Goal: Information Seeking & Learning: Learn about a topic

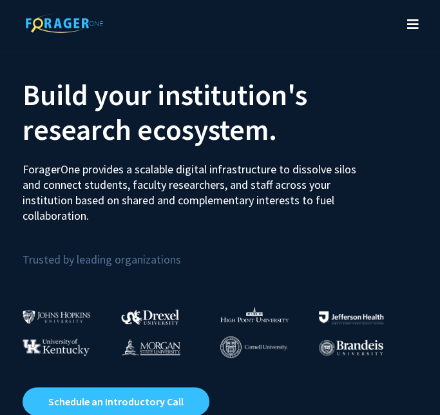
click at [420, 21] on button "Toggle navigation" at bounding box center [413, 25] width 28 height 52
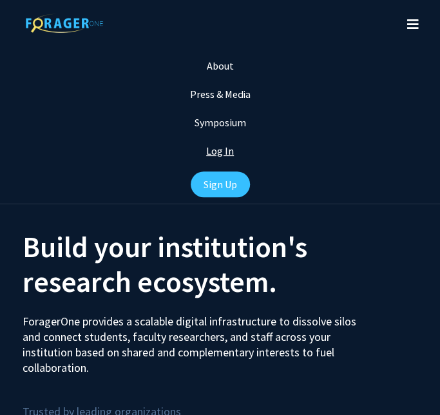
click at [227, 149] on link "Log In" at bounding box center [220, 150] width 28 height 13
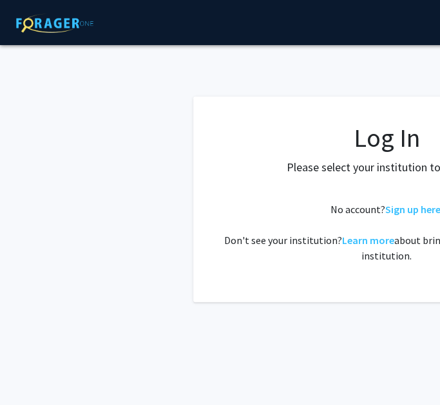
select select
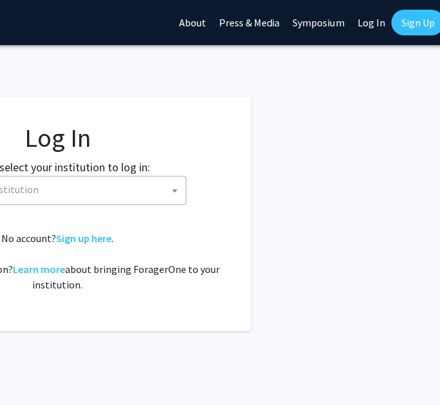
scroll to position [0, 333]
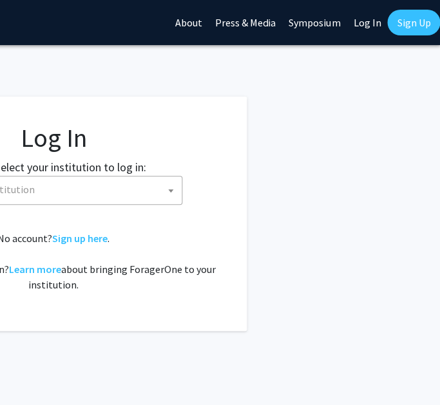
click at [392, 24] on link "Sign Up" at bounding box center [413, 23] width 53 height 26
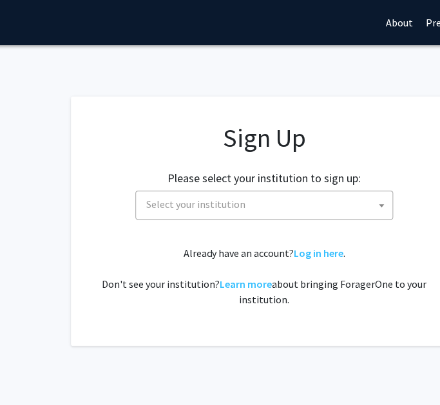
scroll to position [0, 129]
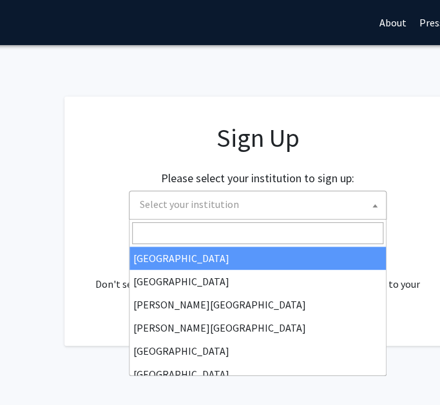
click at [330, 211] on span "Select your institution" at bounding box center [260, 204] width 251 height 26
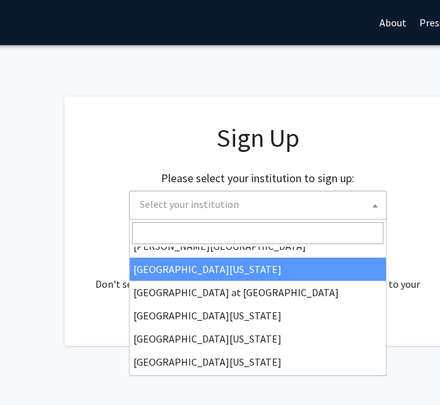
scroll to position [451, 0]
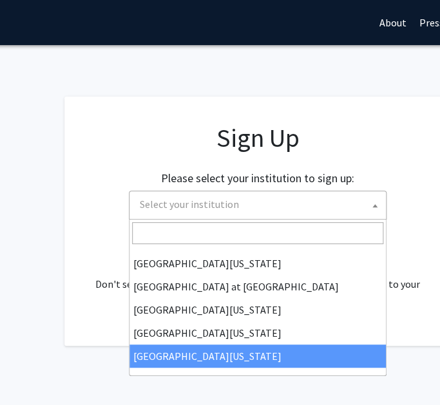
select select "33"
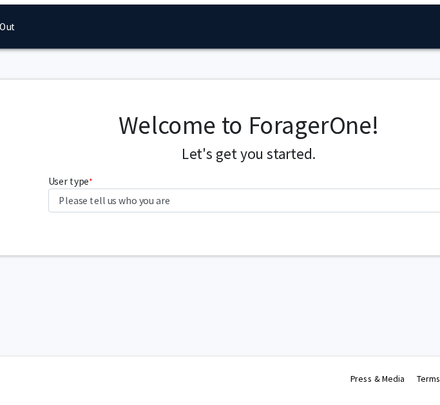
scroll to position [0, 133]
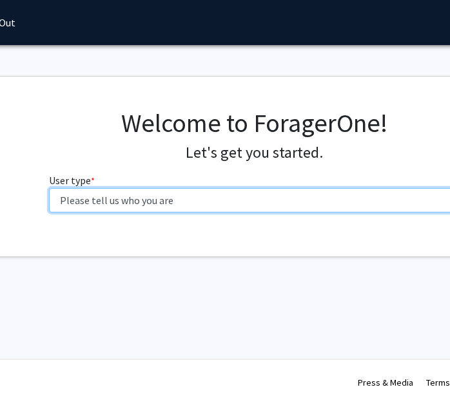
click at [199, 196] on select "Please tell us who you are Undergraduate Student Master's Student Doctoral Cand…" at bounding box center [254, 200] width 410 height 24
select select "1: undergrad"
click at [49, 188] on select "Please tell us who you are Undergraduate Student Master's Student Doctoral Cand…" at bounding box center [254, 200] width 410 height 24
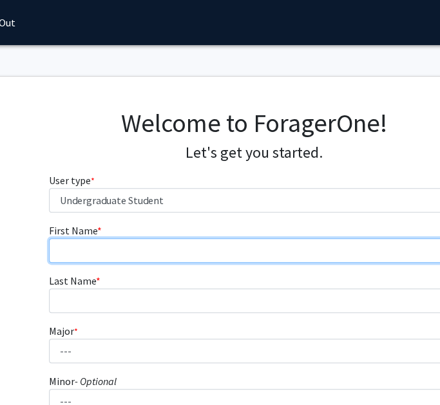
click at [235, 258] on input "First Name * required" at bounding box center [254, 250] width 410 height 24
type input "Serena"
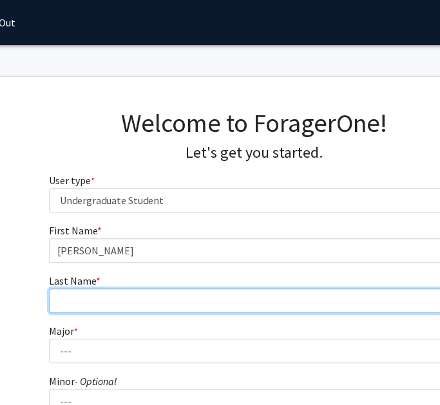
click at [250, 289] on input "Last Name * required" at bounding box center [254, 301] width 410 height 24
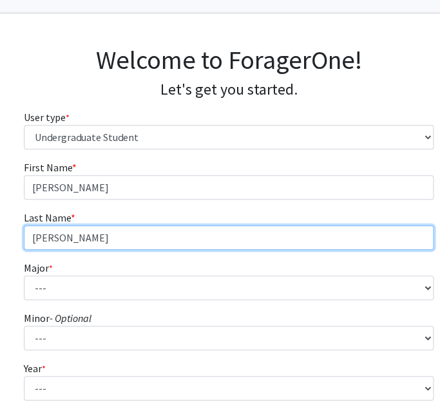
scroll to position [63, 158]
type input "Bursley"
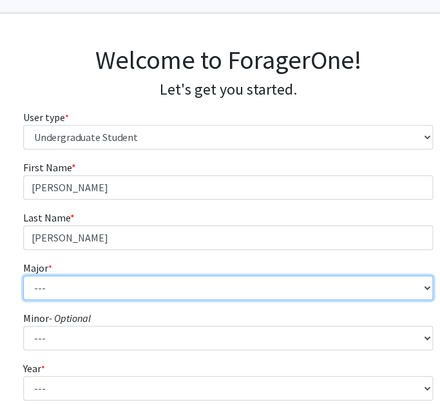
click at [252, 296] on select "--- Agribusiness Management Agricultural Education Agricultural Education: Comm…" at bounding box center [228, 288] width 410 height 24
select select "21: 2516"
click at [23, 276] on select "--- Agribusiness Management Agricultural Education Agricultural Education: Comm…" at bounding box center [228, 288] width 410 height 24
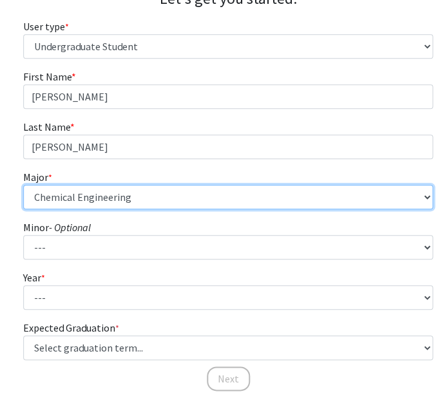
scroll to position [167, 158]
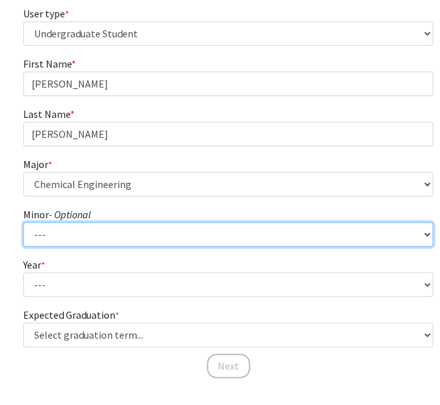
click at [188, 233] on select "--- Accountancy Aerospace Engineering Aerospace Studies Agribusiness Management…" at bounding box center [228, 234] width 410 height 24
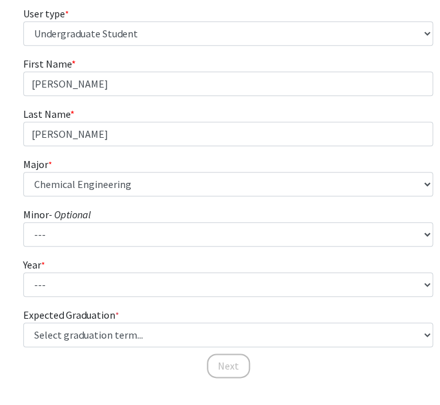
click at [172, 265] on fg-select "Year * required --- First-year Sophomore Junior Senior Postbaccalaureate Certif…" at bounding box center [228, 277] width 410 height 40
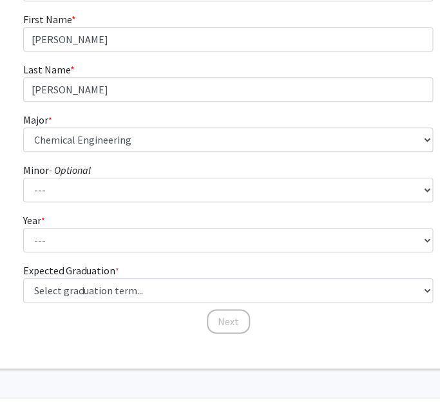
scroll to position [224, 158]
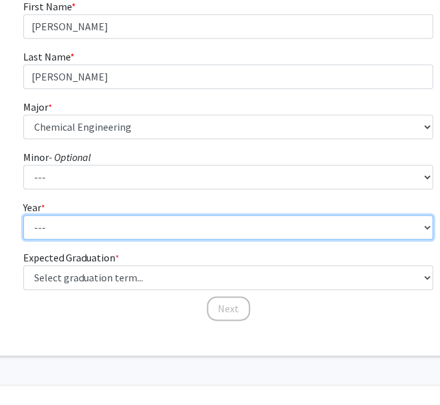
click at [152, 230] on select "--- First-year Sophomore Junior Senior Postbaccalaureate Certificate" at bounding box center [228, 227] width 410 height 24
select select "1: first-year"
click at [23, 215] on select "--- First-year Sophomore Junior Senior Postbaccalaureate Certificate" at bounding box center [228, 227] width 410 height 24
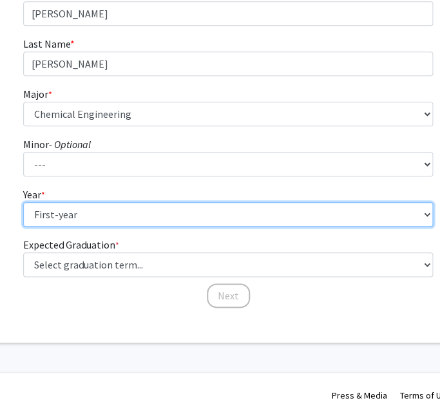
scroll to position [249, 158]
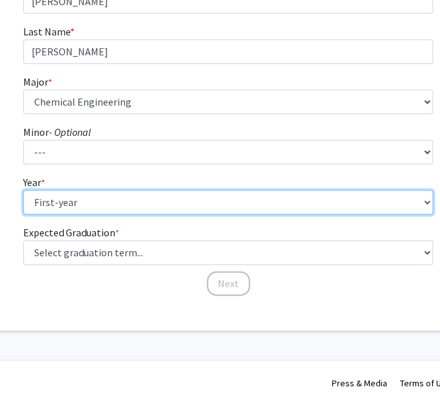
click at [155, 199] on select "--- First-year Sophomore Junior Senior Postbaccalaureate Certificate" at bounding box center [228, 202] width 410 height 24
click at [23, 190] on select "--- First-year Sophomore Junior Senior Postbaccalaureate Certificate" at bounding box center [228, 202] width 410 height 24
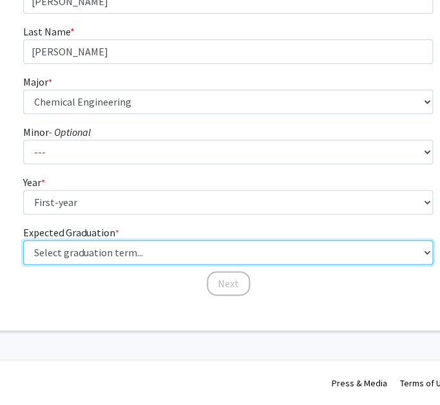
click at [177, 251] on select "Select graduation term... Spring 2025 Summer 2025 Fall 2025 Winter 2025 Spring …" at bounding box center [228, 252] width 410 height 24
select select "17: spring_2029"
click at [23, 240] on select "Select graduation term... Spring 2025 Summer 2025 Fall 2025 Winter 2025 Spring …" at bounding box center [228, 252] width 410 height 24
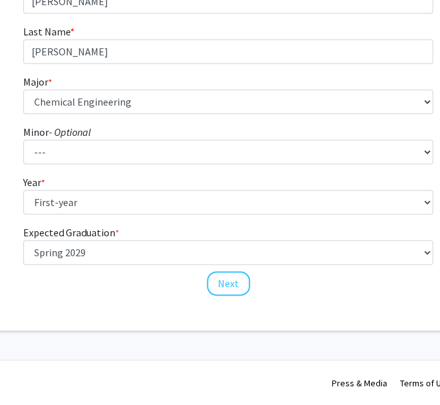
click at [169, 223] on form "First Name * required Serena Last Name * required Bursley Major * required --- …" at bounding box center [228, 129] width 410 height 310
click at [229, 283] on button "Next" at bounding box center [228, 283] width 43 height 24
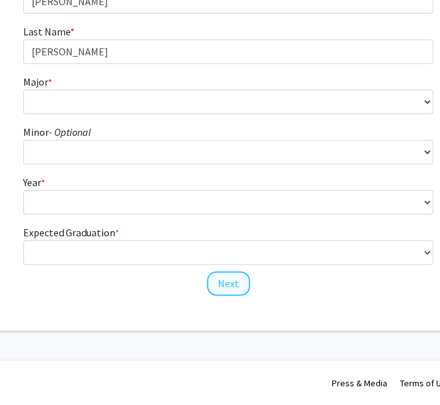
scroll to position [0, 158]
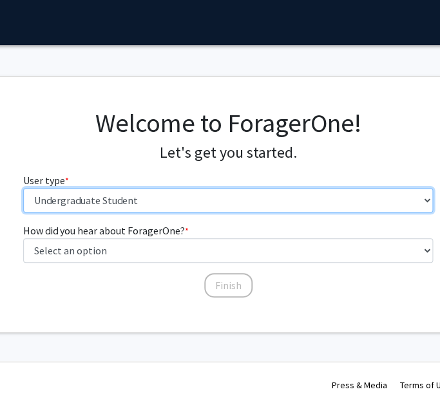
click at [178, 198] on select "Please tell us who you are Undergraduate Student Master's Student Doctoral Cand…" at bounding box center [228, 200] width 410 height 24
click at [23, 188] on select "Please tell us who you are Undergraduate Student Master's Student Doctoral Cand…" at bounding box center [228, 200] width 410 height 24
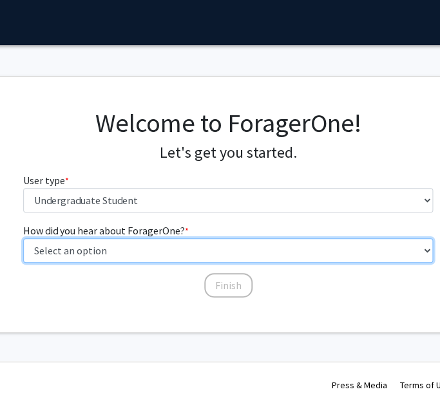
click at [202, 249] on select "Select an option Peer/student recommendation Faculty/staff recommendation Unive…" at bounding box center [228, 250] width 410 height 24
select select "2: faculty_recommendation"
click at [23, 238] on select "Select an option Peer/student recommendation Faculty/staff recommendation Unive…" at bounding box center [228, 250] width 410 height 24
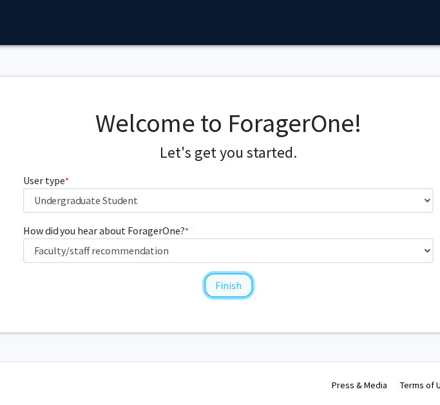
click at [213, 285] on button "Finish" at bounding box center [228, 285] width 48 height 24
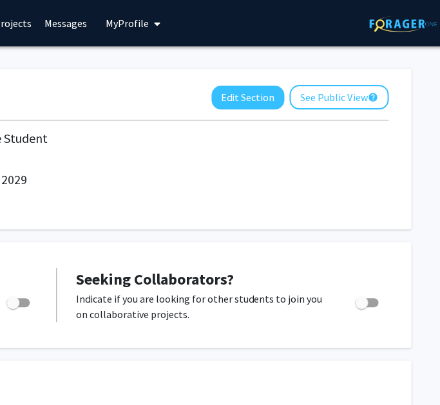
scroll to position [0, 333]
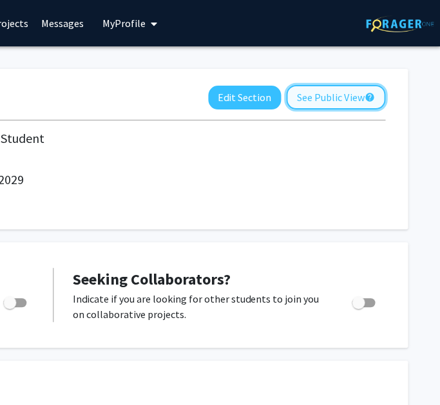
click at [357, 97] on button "See Public View help" at bounding box center [335, 97] width 99 height 24
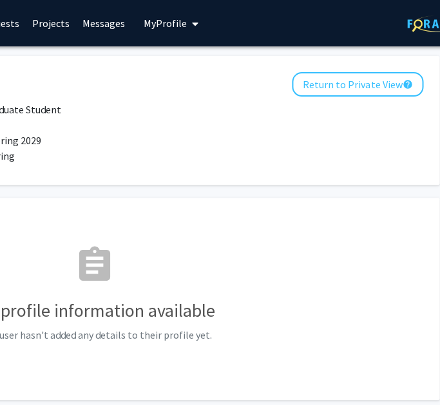
scroll to position [0, 333]
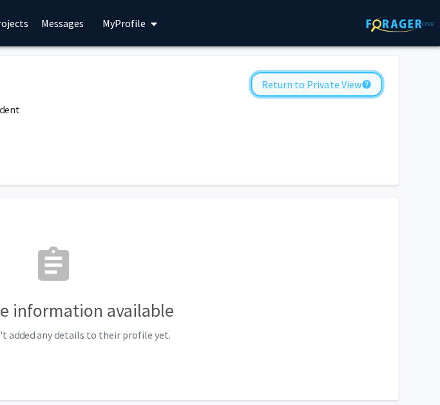
click at [322, 81] on button "Return to Private View help" at bounding box center [316, 84] width 131 height 24
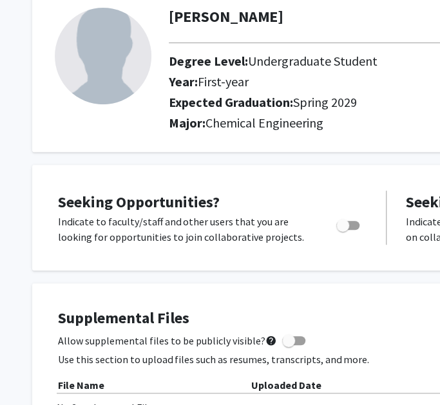
scroll to position [80, 0]
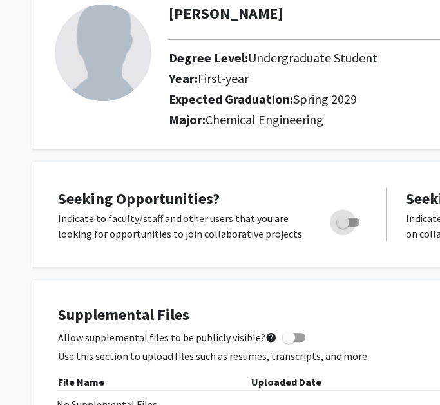
click at [344, 216] on span "Toggle" at bounding box center [342, 222] width 13 height 13
click at [343, 227] on input "Are you actively seeking opportunities?" at bounding box center [342, 227] width 1 height 1
checkbox input "true"
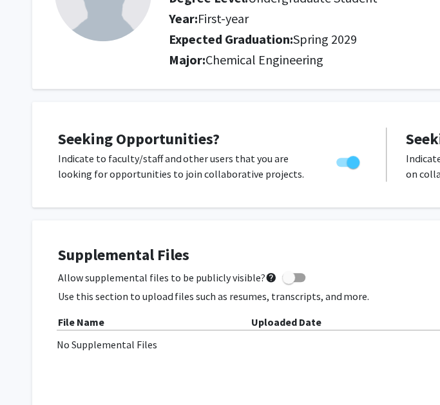
scroll to position [140, 0]
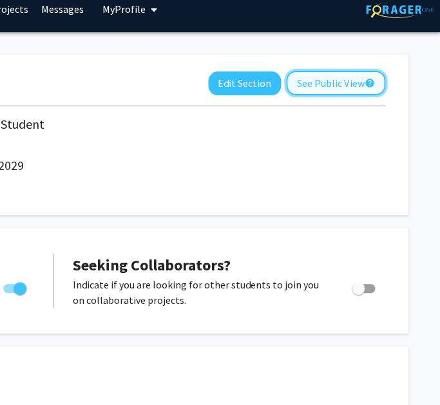
click at [334, 77] on button "See Public View help" at bounding box center [335, 83] width 99 height 24
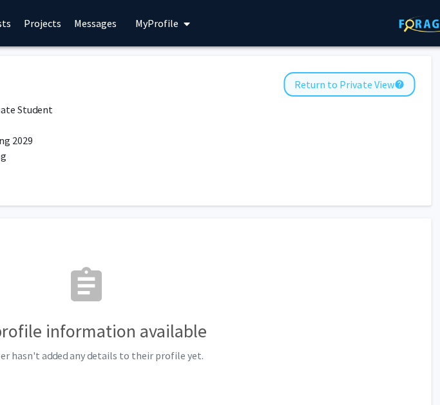
scroll to position [0, 301]
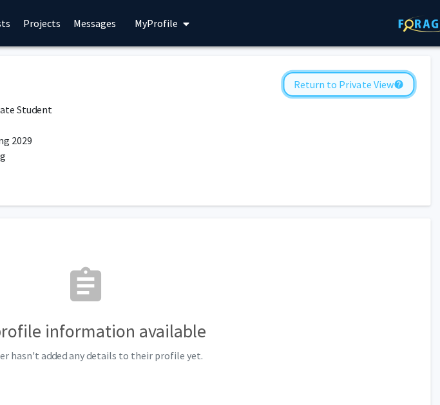
click at [359, 85] on button "Return to Private View help" at bounding box center [348, 84] width 131 height 24
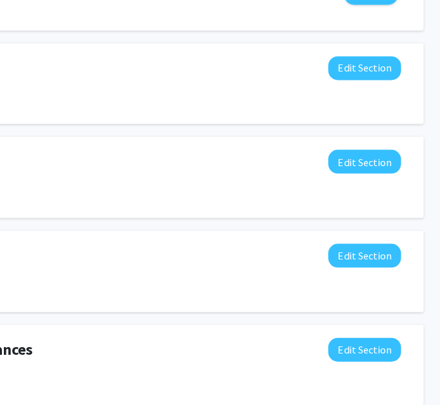
scroll to position [535, 333]
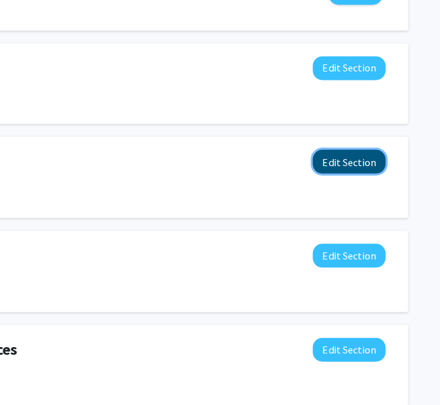
click at [371, 153] on button "Edit Section" at bounding box center [348, 161] width 73 height 24
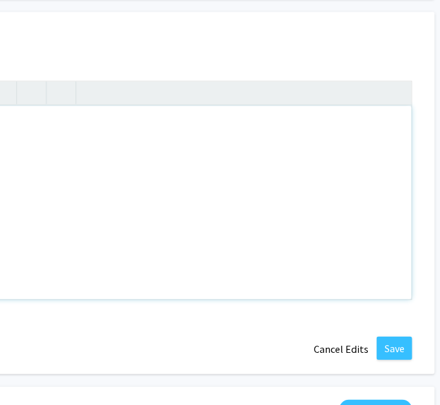
scroll to position [660, 307]
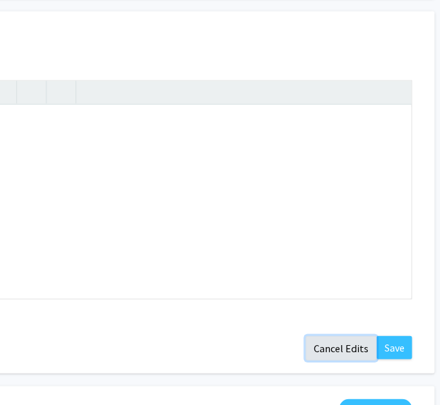
click at [350, 351] on button "Cancel Edits" at bounding box center [340, 348] width 71 height 24
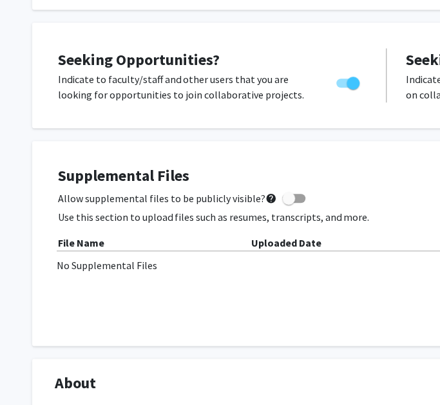
scroll to position [0, 0]
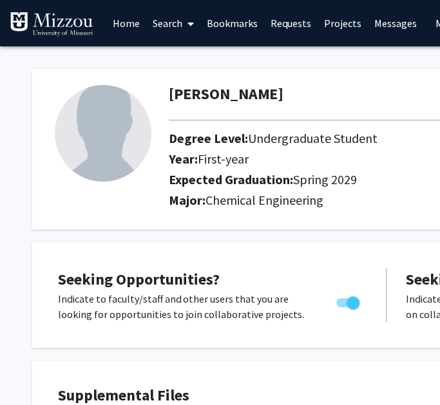
click at [192, 25] on icon at bounding box center [190, 24] width 6 height 10
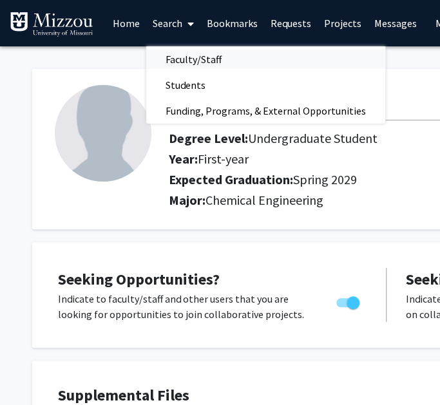
click at [201, 61] on span "Faculty/Staff" at bounding box center [193, 59] width 95 height 26
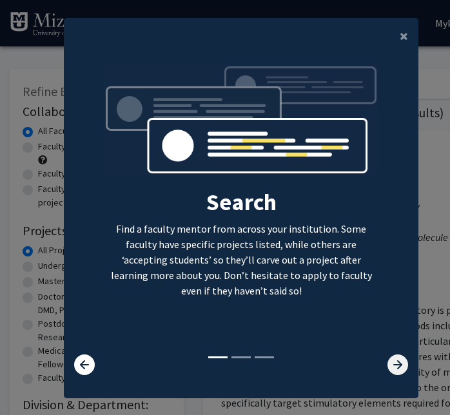
click at [388, 364] on icon at bounding box center [397, 364] width 21 height 21
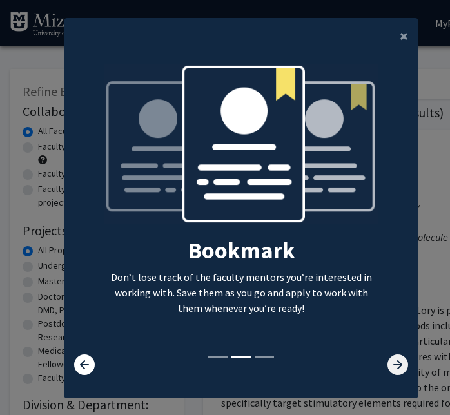
click at [389, 362] on icon at bounding box center [397, 364] width 21 height 21
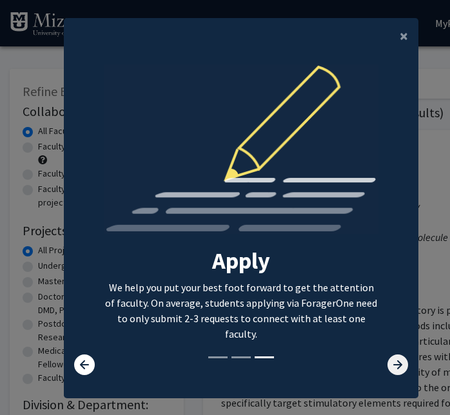
click at [389, 365] on icon at bounding box center [397, 364] width 21 height 21
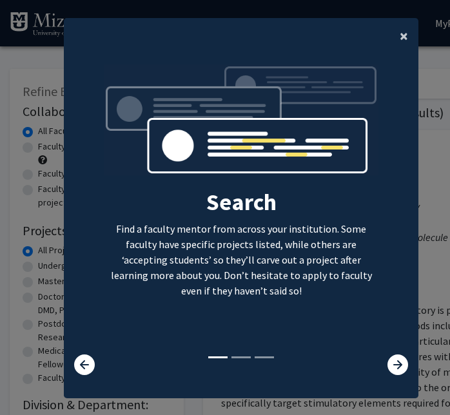
click at [393, 33] on button "×" at bounding box center [403, 36] width 29 height 36
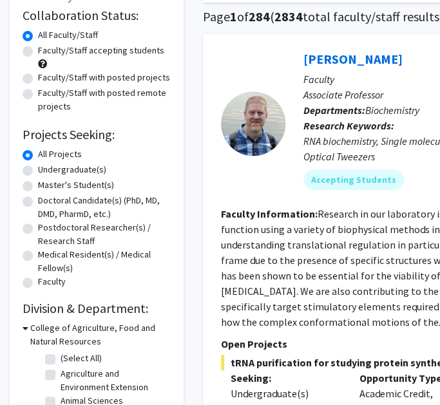
scroll to position [97, 0]
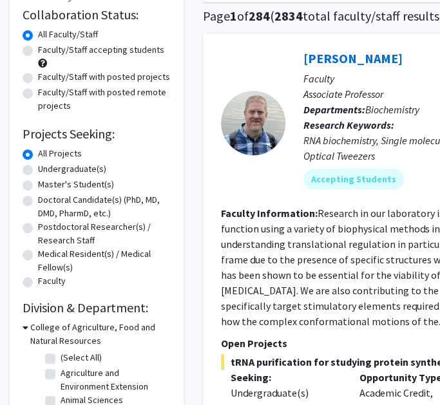
click at [68, 169] on label "Undergraduate(s)" at bounding box center [72, 169] width 68 height 14
click at [46, 169] on input "Undergraduate(s)" at bounding box center [42, 166] width 8 height 8
radio input "true"
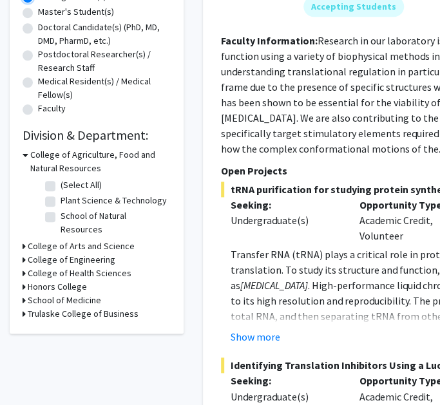
scroll to position [276, 0]
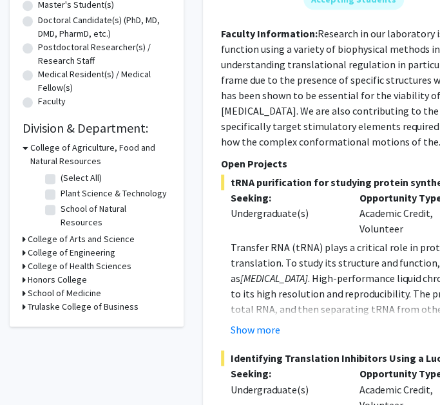
click at [66, 179] on label "(Select All)" at bounding box center [81, 178] width 41 height 14
click at [66, 179] on input "(Select All)" at bounding box center [65, 175] width 8 height 8
checkbox input "true"
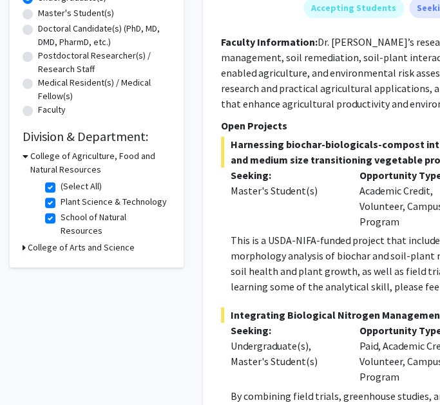
scroll to position [279, 0]
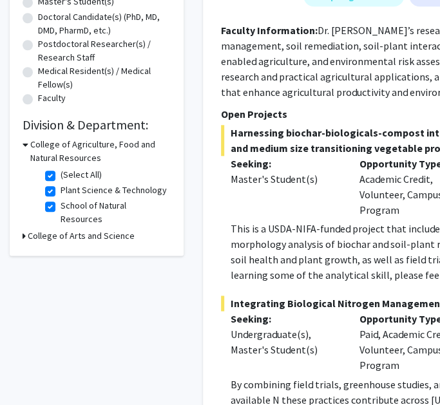
click at [79, 229] on h3 "College of Arts and Science" at bounding box center [81, 236] width 107 height 14
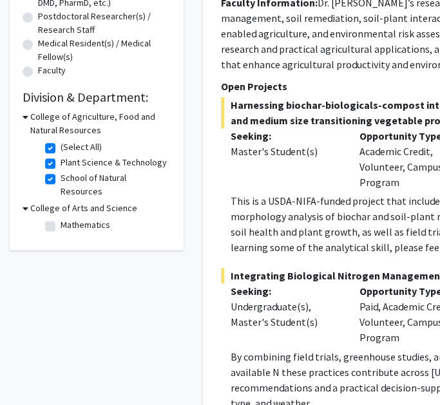
scroll to position [308, 0]
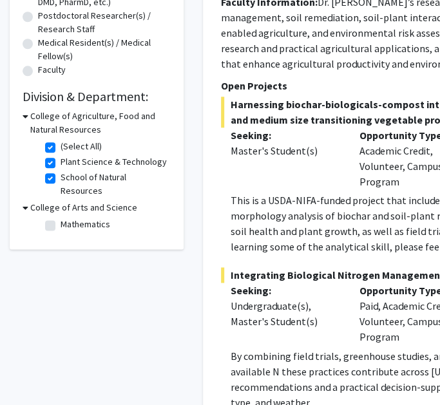
click at [77, 218] on label "Mathematics" at bounding box center [86, 225] width 50 height 14
click at [69, 218] on input "Mathematics" at bounding box center [65, 222] width 8 height 8
checkbox input "true"
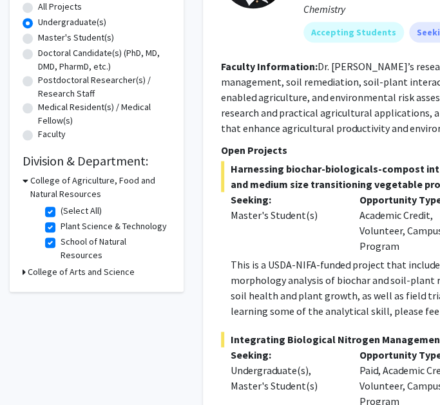
scroll to position [232, 0]
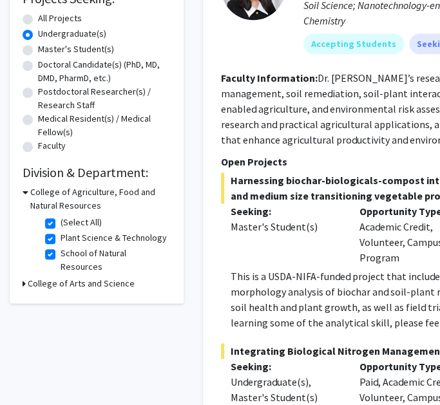
click at [77, 277] on h3 "College of Arts and Science" at bounding box center [81, 284] width 107 height 14
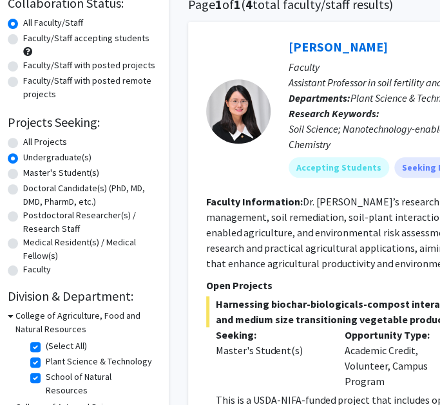
scroll to position [108, 0]
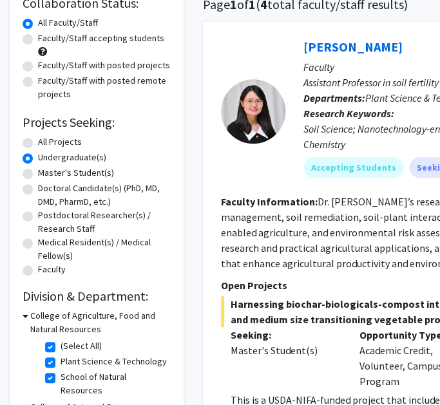
click at [66, 146] on label "All Projects" at bounding box center [60, 142] width 44 height 14
click at [46, 144] on input "All Projects" at bounding box center [42, 139] width 8 height 8
radio input "true"
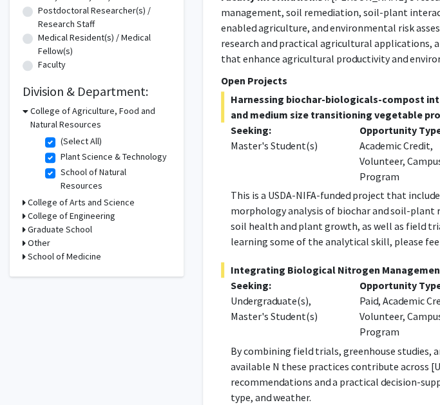
scroll to position [317, 0]
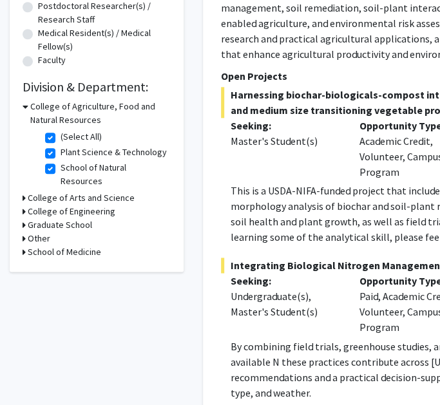
click at [38, 205] on h3 "College of Engineering" at bounding box center [72, 212] width 88 height 14
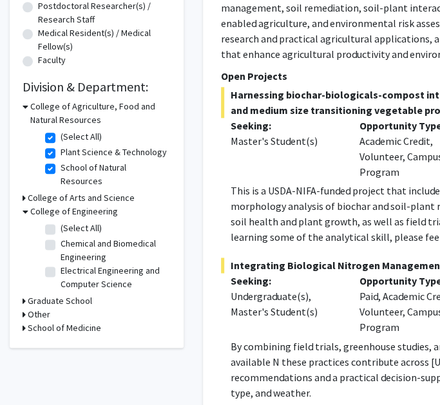
click at [87, 237] on label "Chemical and Biomedical Engineering" at bounding box center [114, 250] width 107 height 27
click at [69, 237] on input "Chemical and Biomedical Engineering" at bounding box center [65, 241] width 8 height 8
checkbox input "true"
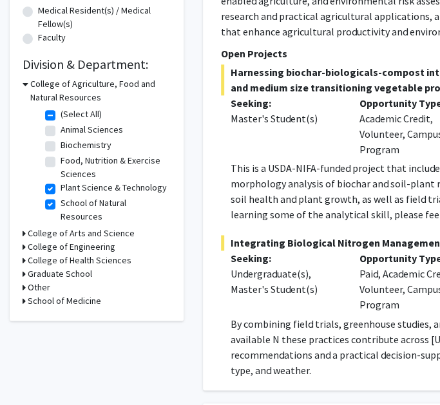
scroll to position [327, 0]
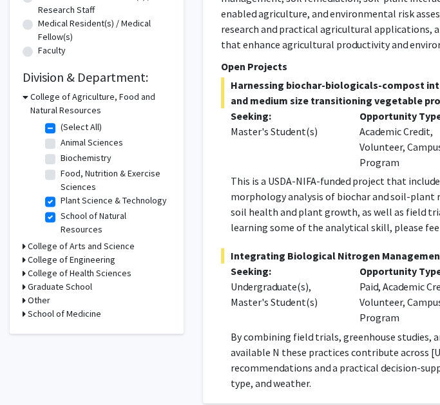
click at [61, 124] on label "(Select All)" at bounding box center [81, 127] width 41 height 14
click at [61, 124] on input "(Select All)" at bounding box center [65, 124] width 8 height 8
checkbox input "false"
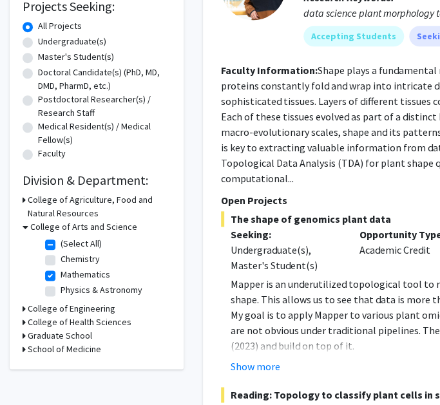
scroll to position [225, 0]
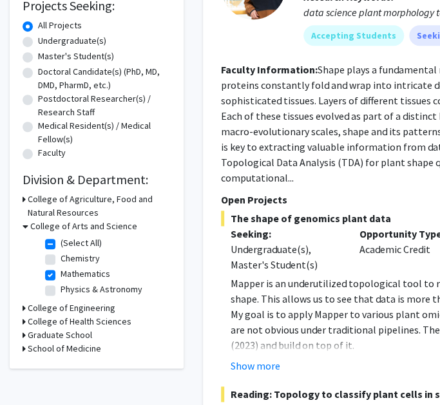
click at [61, 241] on label "(Select All)" at bounding box center [81, 243] width 41 height 14
click at [61, 241] on input "(Select All)" at bounding box center [65, 240] width 8 height 8
checkbox input "false"
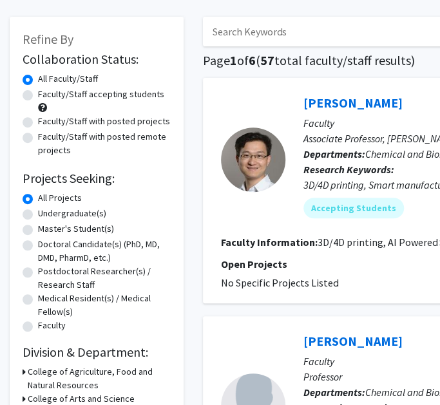
scroll to position [49, 0]
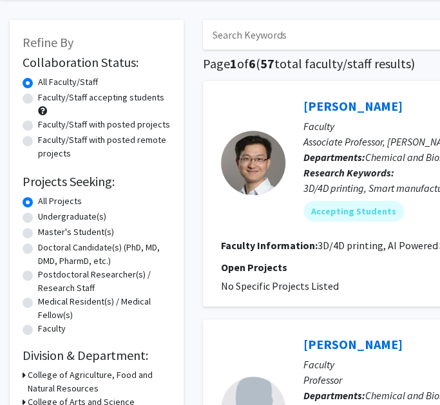
click at [78, 97] on label "Faculty/Staff accepting students" at bounding box center [101, 98] width 126 height 14
click at [46, 97] on input "Faculty/Staff accepting students" at bounding box center [42, 95] width 8 height 8
radio input "true"
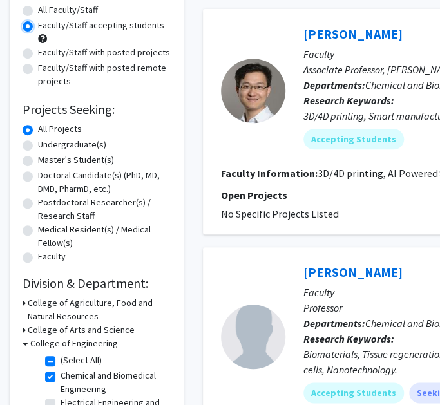
scroll to position [123, 0]
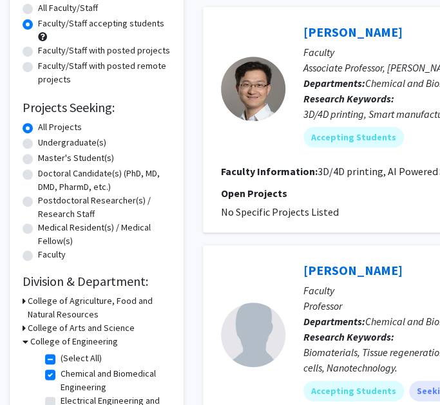
click at [60, 51] on label "Faculty/Staff with posted projects" at bounding box center [104, 51] width 132 height 14
click at [46, 51] on input "Faculty/Staff with posted projects" at bounding box center [42, 48] width 8 height 8
radio input "true"
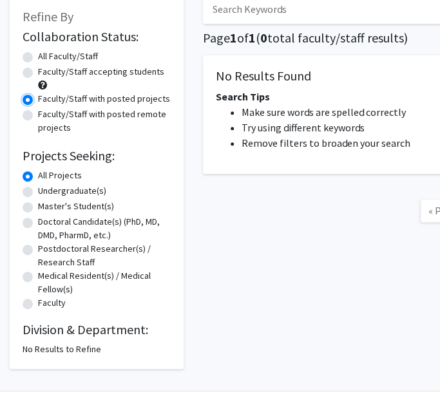
scroll to position [75, 0]
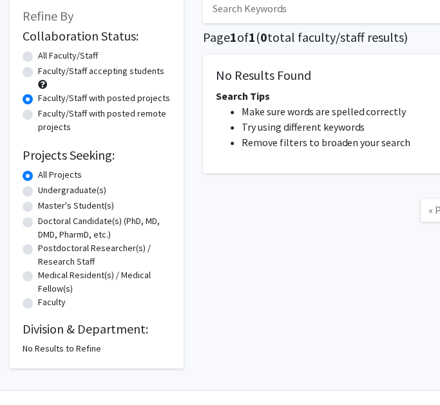
click at [62, 124] on label "Faculty/Staff with posted remote projects" at bounding box center [104, 120] width 133 height 27
click at [46, 115] on input "Faculty/Staff with posted remote projects" at bounding box center [42, 111] width 8 height 8
radio input "true"
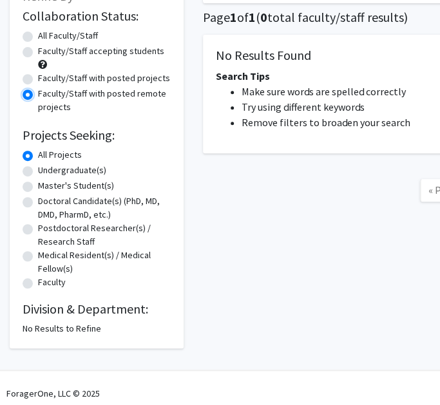
scroll to position [102, 0]
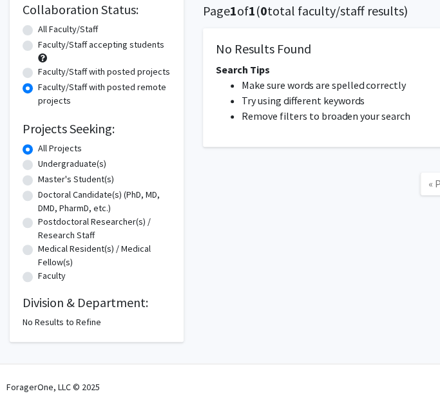
click at [53, 164] on label "Undergraduate(s)" at bounding box center [72, 164] width 68 height 14
click at [46, 164] on input "Undergraduate(s)" at bounding box center [42, 161] width 8 height 8
radio input "true"
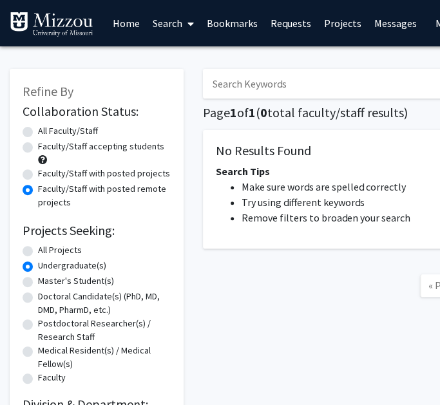
click at [54, 133] on label "All Faculty/Staff" at bounding box center [68, 131] width 60 height 14
click at [46, 133] on input "All Faculty/Staff" at bounding box center [42, 128] width 8 height 8
radio input "false"
radio input "true"
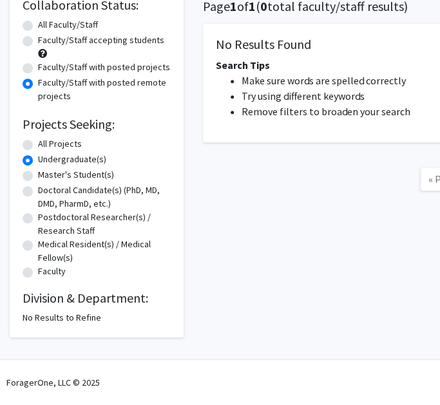
click at [55, 26] on label "All Faculty/Staff" at bounding box center [68, 25] width 60 height 14
click at [46, 26] on input "All Faculty/Staff" at bounding box center [42, 22] width 8 height 8
radio input "true"
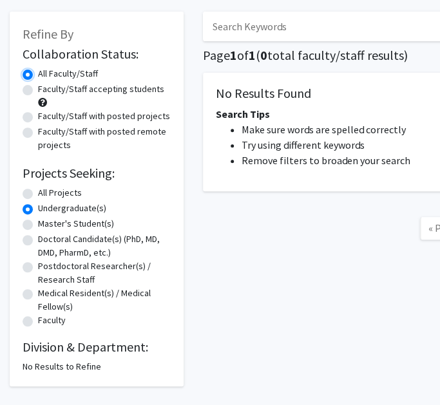
scroll to position [57, 0]
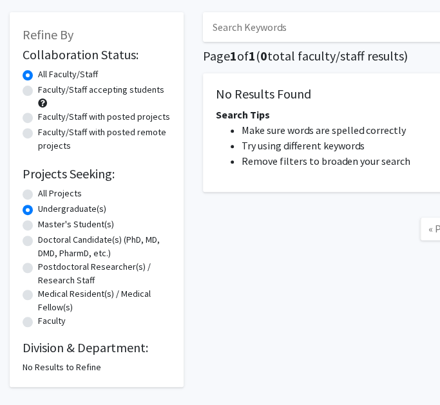
click at [61, 190] on label "All Projects" at bounding box center [60, 194] width 44 height 14
click at [46, 190] on input "All Projects" at bounding box center [42, 191] width 8 height 8
radio input "true"
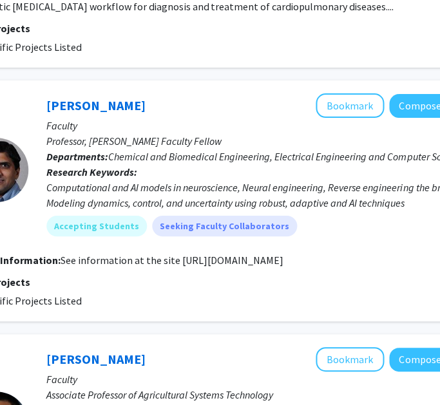
scroll to position [1250, 256]
drag, startPoint x: 174, startPoint y: 244, endPoint x: 388, endPoint y: 241, distance: 213.8
click at [388, 252] on section "Faculty Information: See information at the site https://nairs.mufaculty.umsyst…" at bounding box center [227, 259] width 524 height 15
copy fg-read-more "https://nairs.mufaculty.umsystem.edu/research"
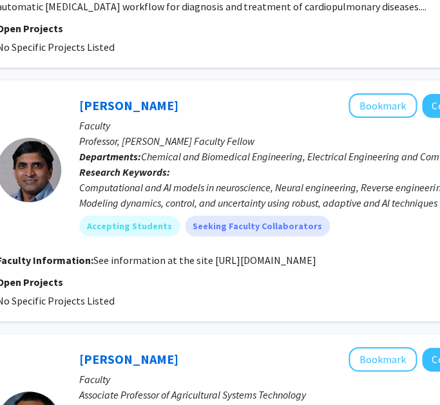
scroll to position [1250, 223]
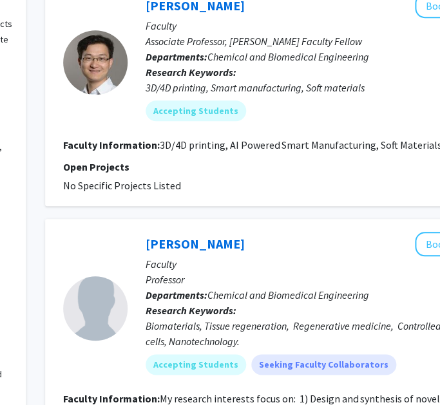
scroll to position [149, 0]
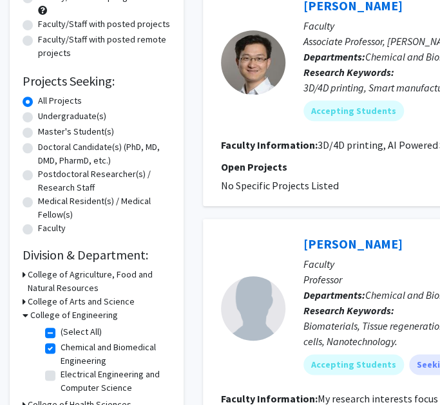
click at [46, 117] on label "Undergraduate(s)" at bounding box center [72, 116] width 68 height 14
click at [46, 117] on input "Undergraduate(s)" at bounding box center [42, 113] width 8 height 8
radio input "true"
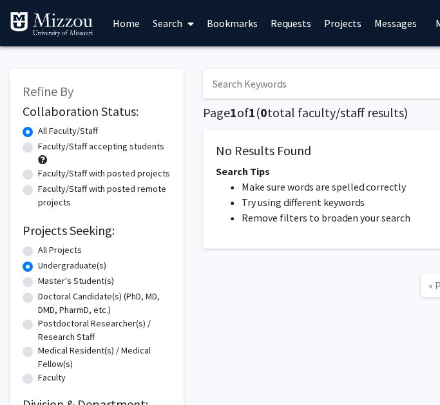
click at [49, 249] on label "All Projects" at bounding box center [60, 250] width 44 height 14
click at [46, 249] on input "All Projects" at bounding box center [42, 247] width 8 height 8
radio input "true"
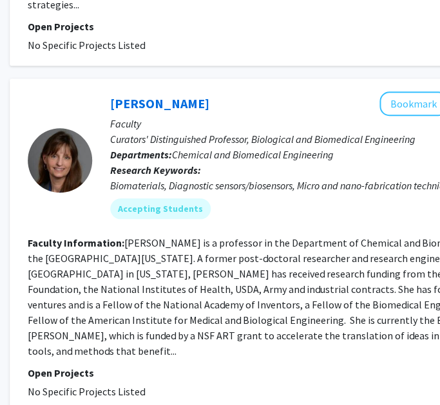
scroll to position [2979, 193]
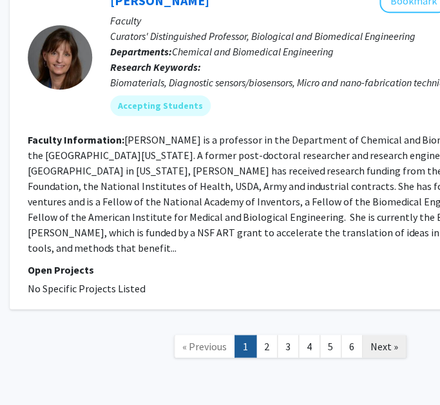
click at [389, 339] on span "Next »" at bounding box center [384, 345] width 28 height 13
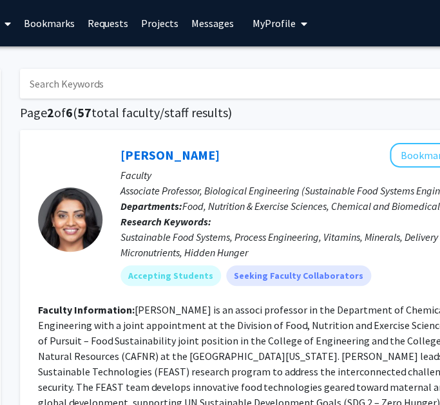
scroll to position [0, 185]
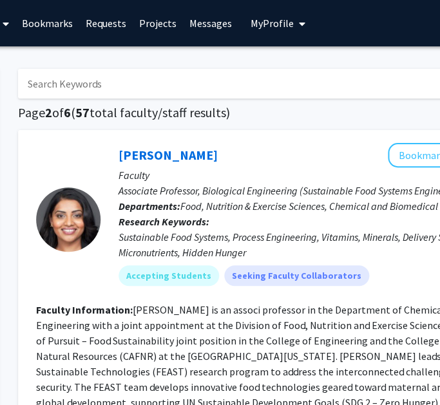
click at [135, 80] on input "Search Keywords" at bounding box center [271, 84] width 506 height 30
type input "renewable"
checkbox input "false"
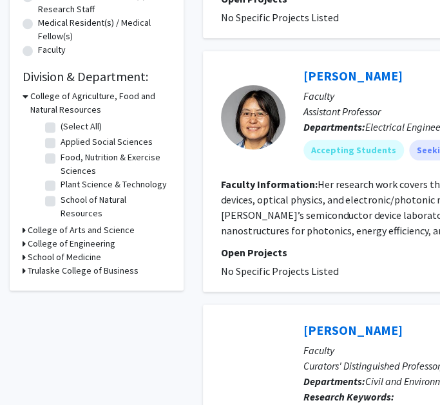
scroll to position [341, 0]
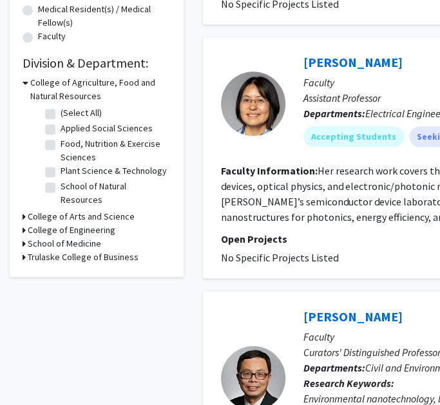
click at [43, 223] on h3 "College of Engineering" at bounding box center [72, 230] width 88 height 14
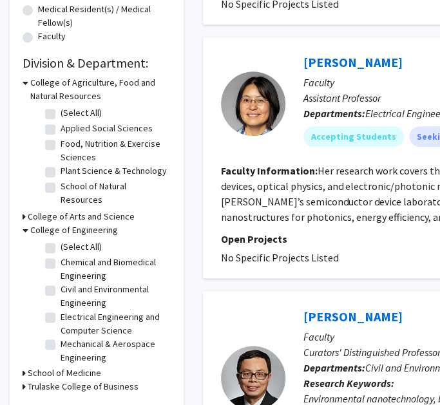
click at [49, 223] on h3 "College of Engineering" at bounding box center [74, 230] width 88 height 14
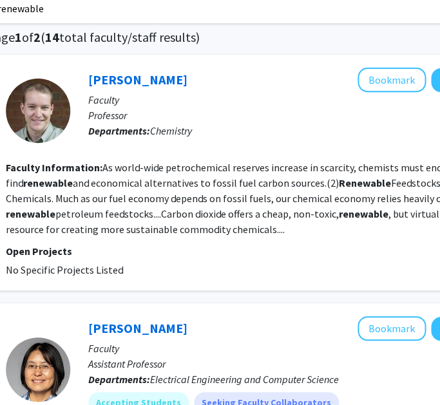
scroll to position [105, 215]
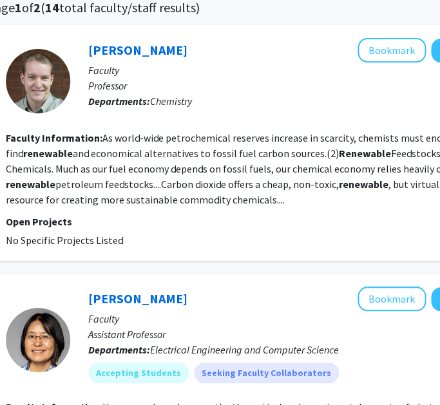
click at [138, 151] on fg-read-more "As world-wide petrochemical reserves increase in scarcity, chemists must endeav…" at bounding box center [258, 168] width 504 height 75
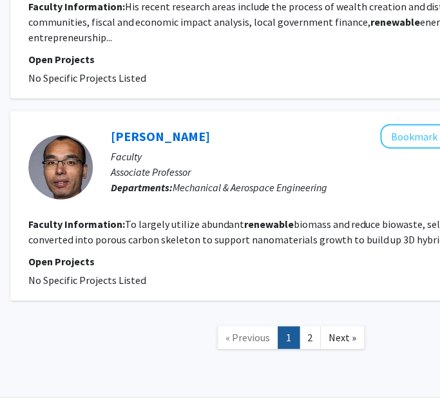
scroll to position [2139, 193]
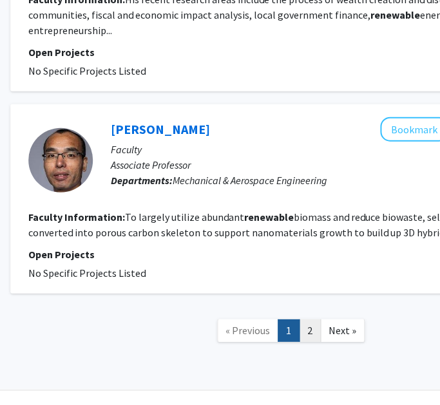
click at [306, 319] on link "2" at bounding box center [310, 330] width 22 height 23
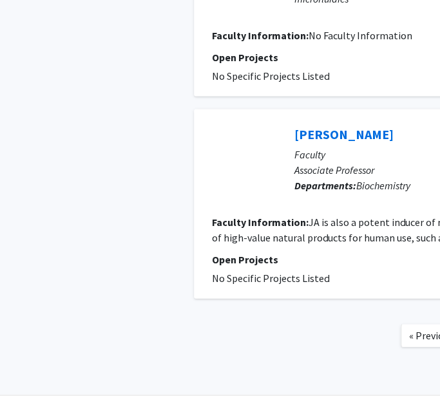
scroll to position [689, 0]
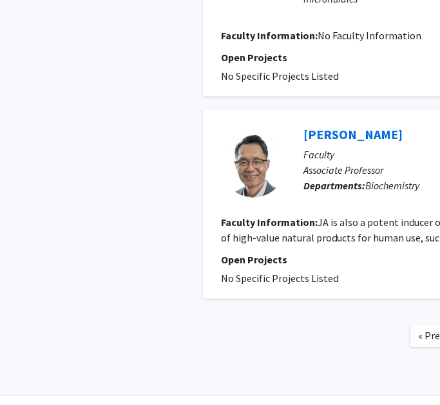
scroll to position [269, 193]
